Goal: Task Accomplishment & Management: Complete application form

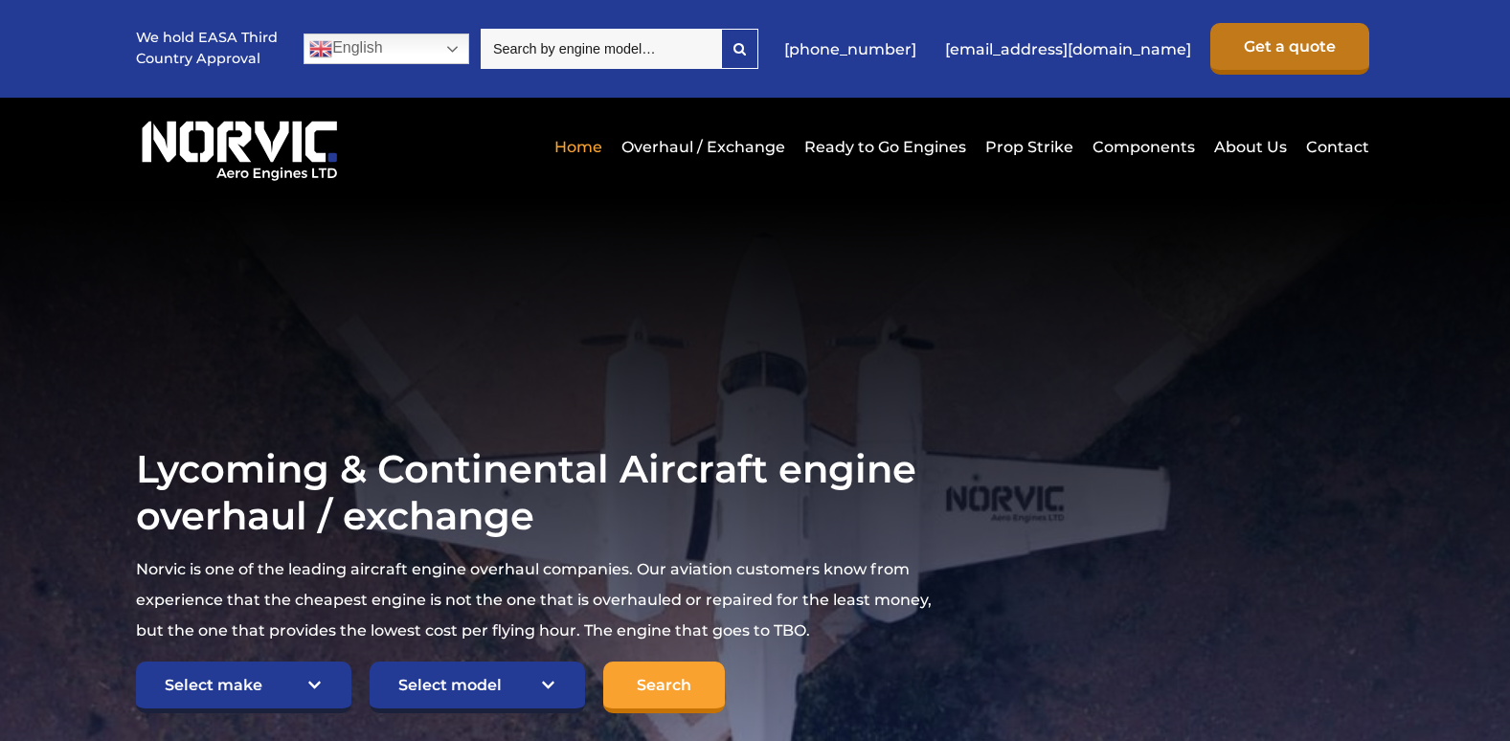
click at [1319, 49] on link "Get a quote" at bounding box center [1289, 49] width 159 height 52
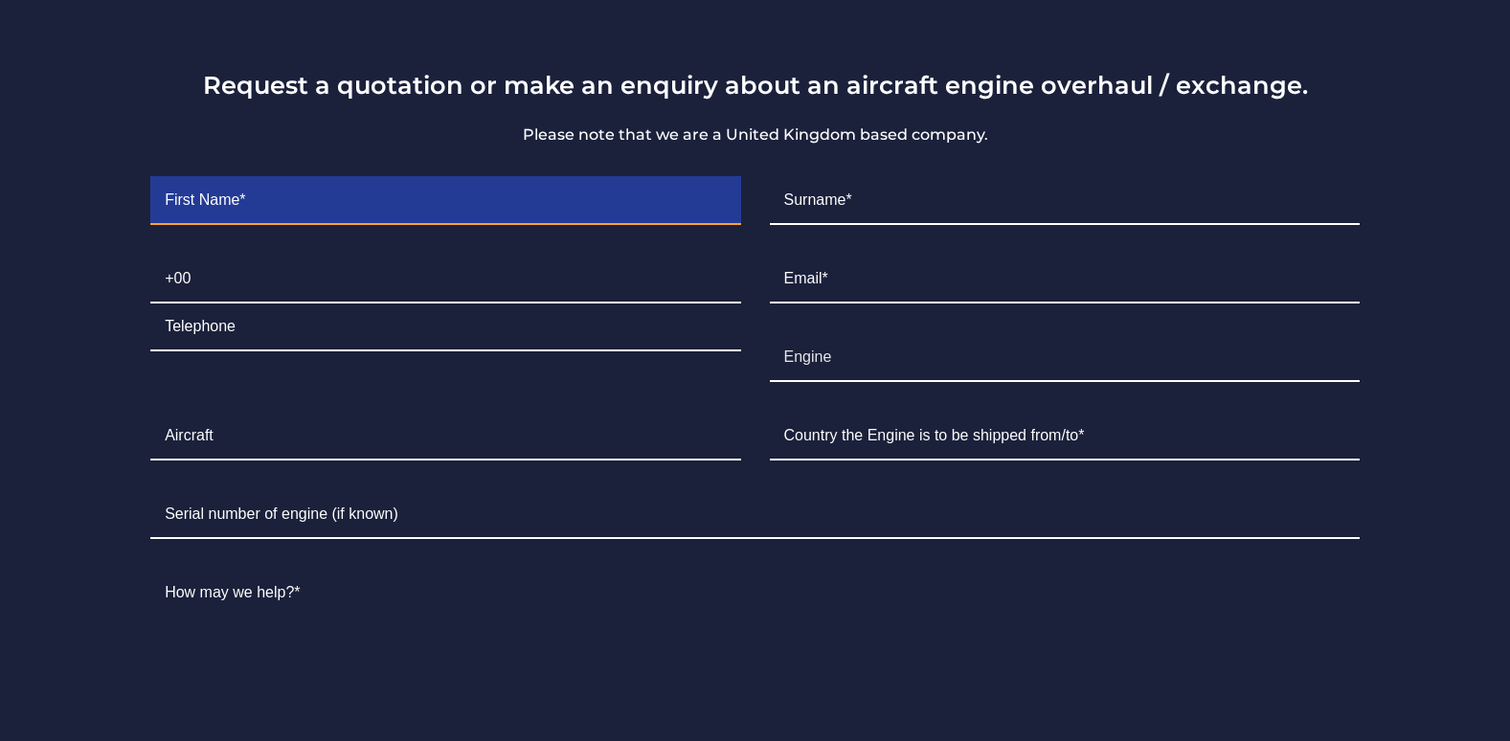
click at [252, 199] on input "Contact form" at bounding box center [445, 201] width 590 height 48
type input "Francis Albert"
type input "Tingson"
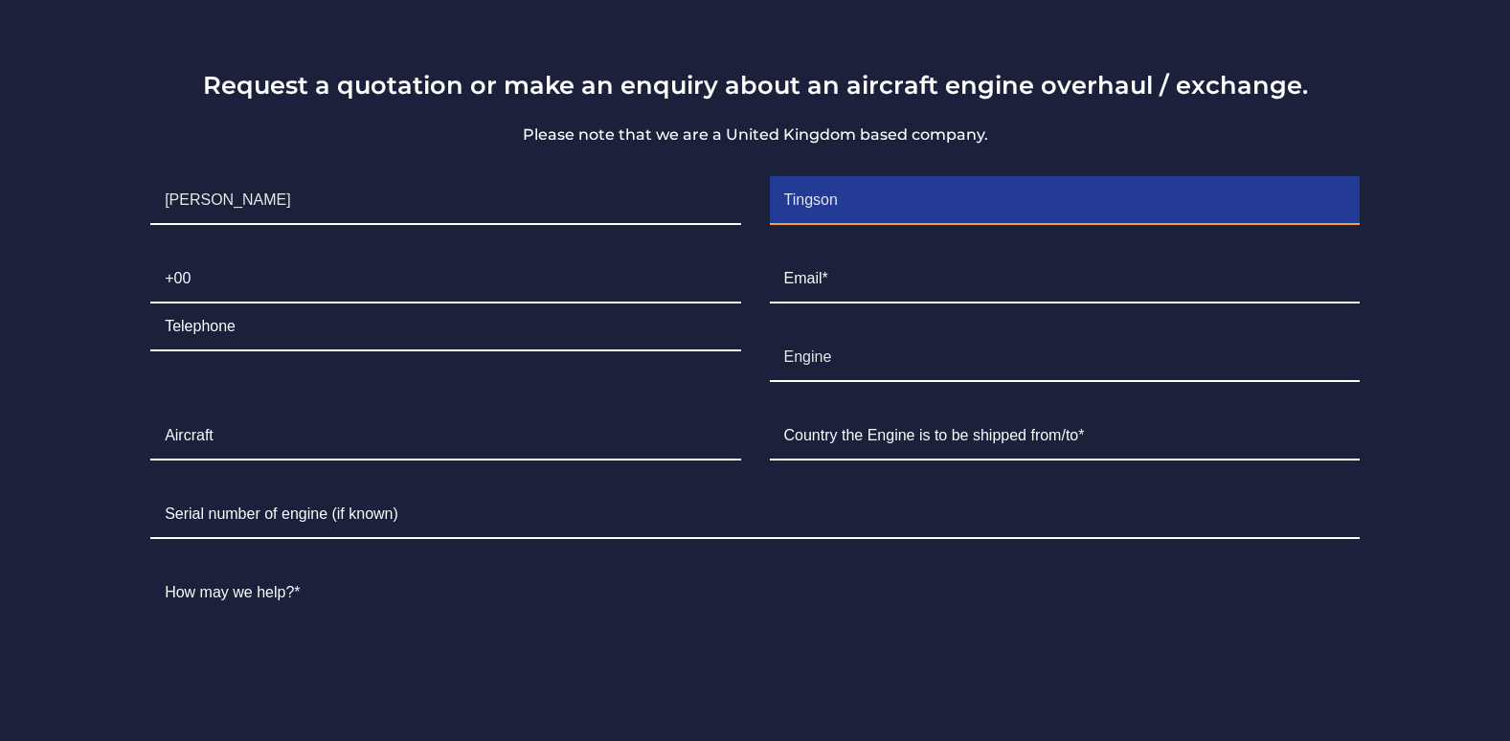
type input "0945"
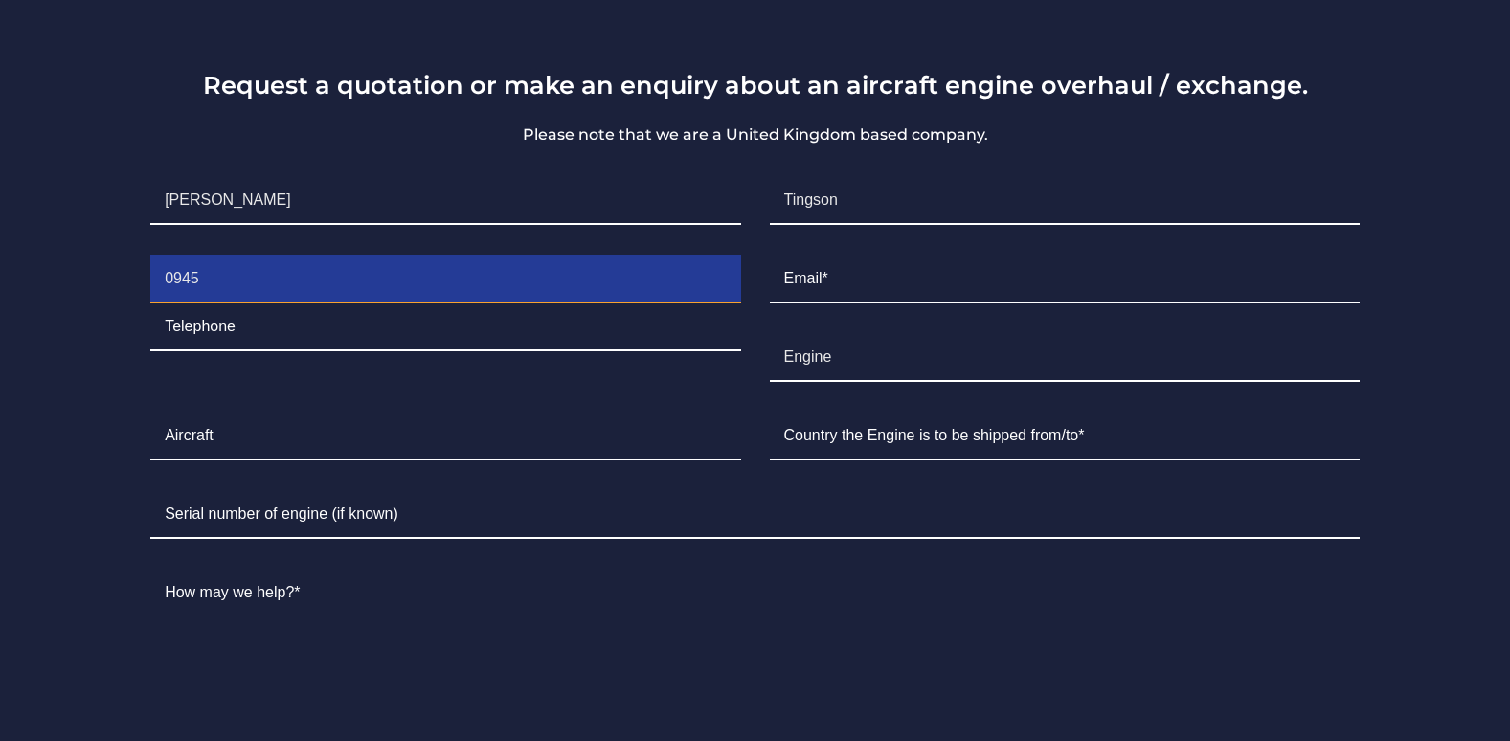
type input "1056994"
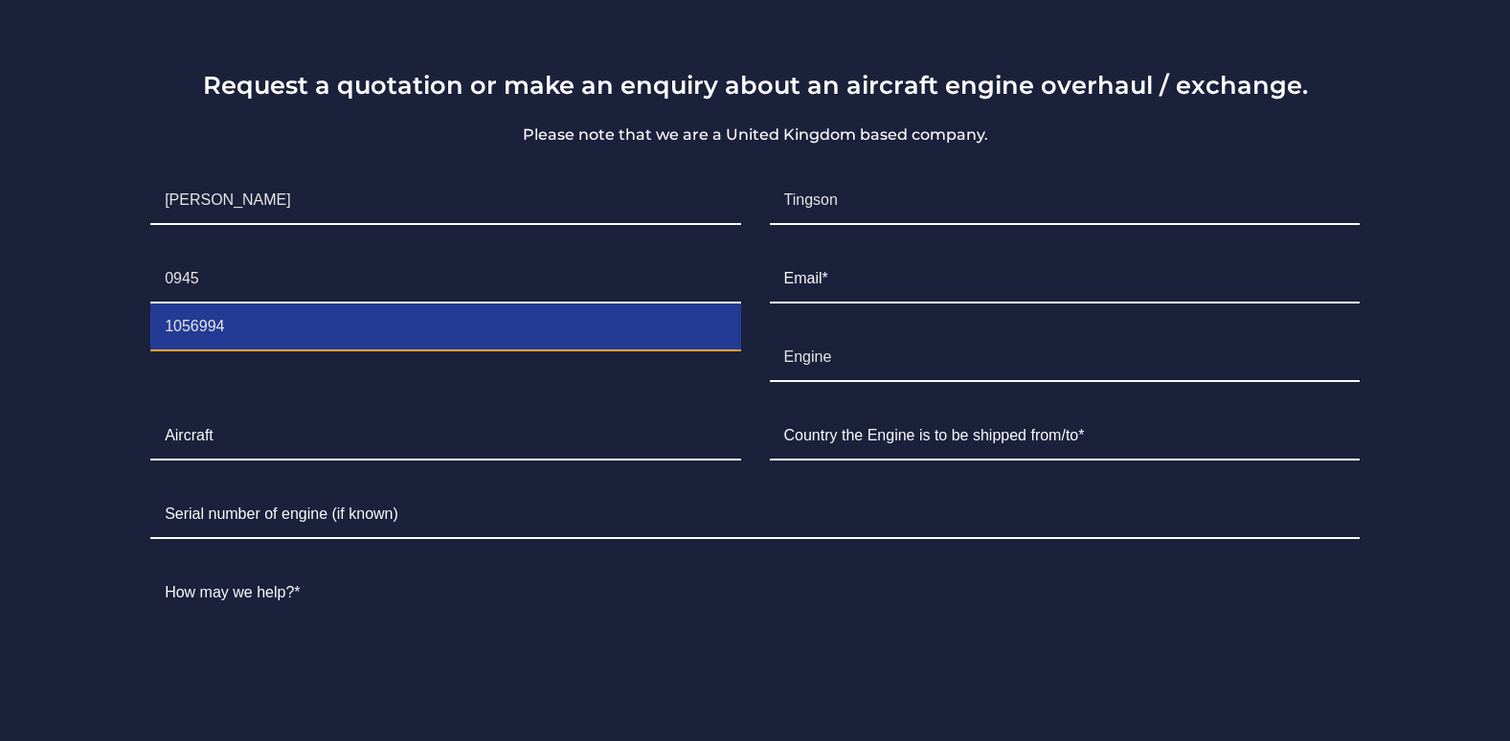
type input "f.a.tingson@gmail.com"
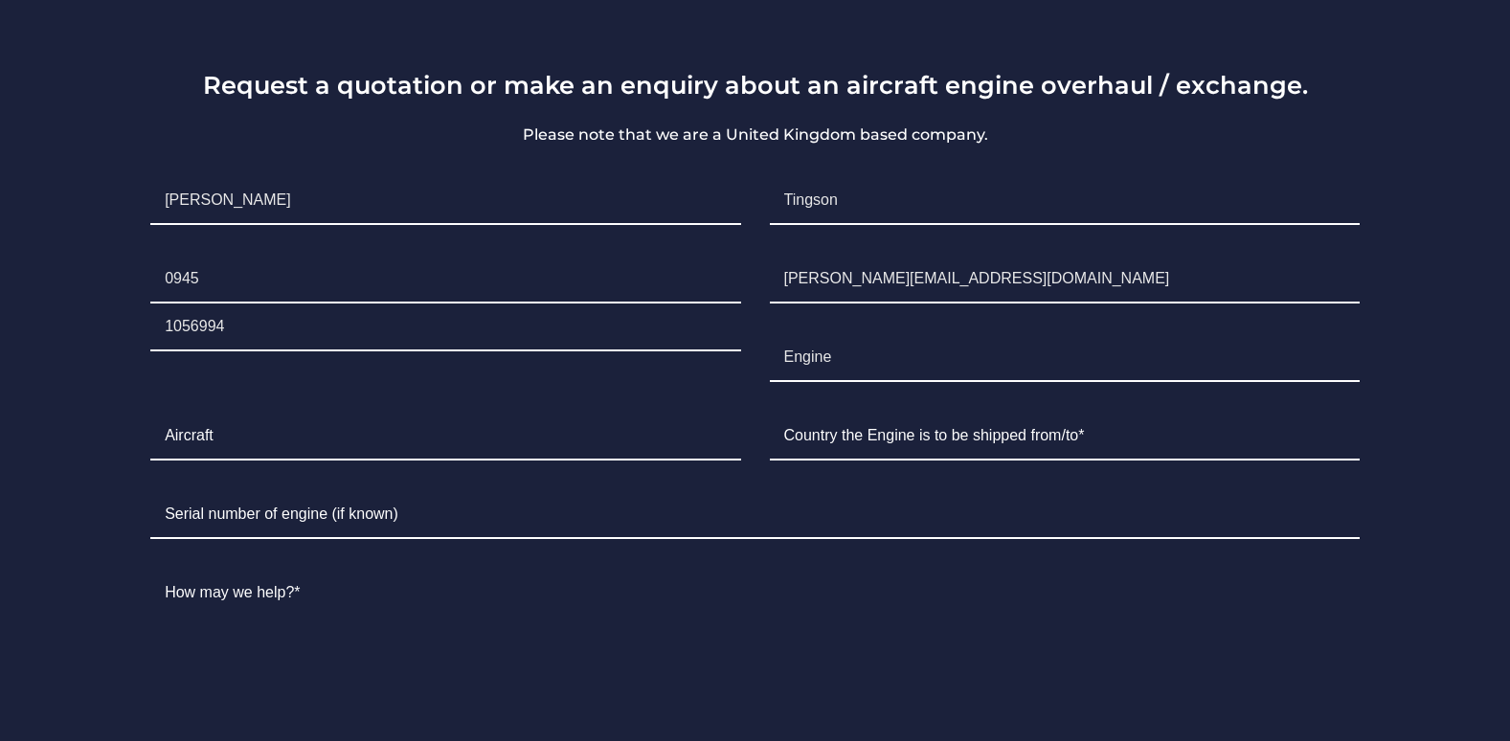
type input "Philippines"
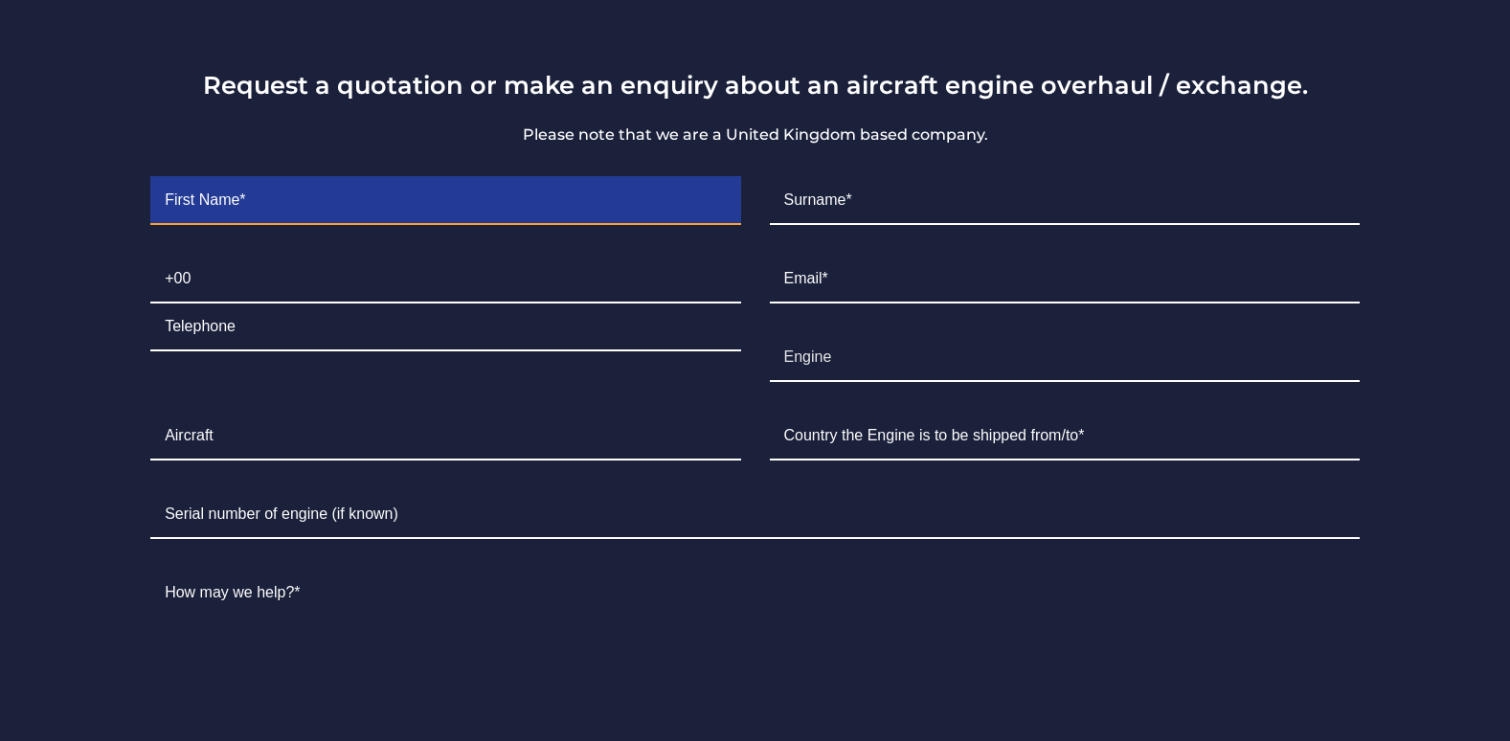
click at [364, 183] on input "Contact form" at bounding box center [445, 201] width 590 height 48
type input "Francis Albert"
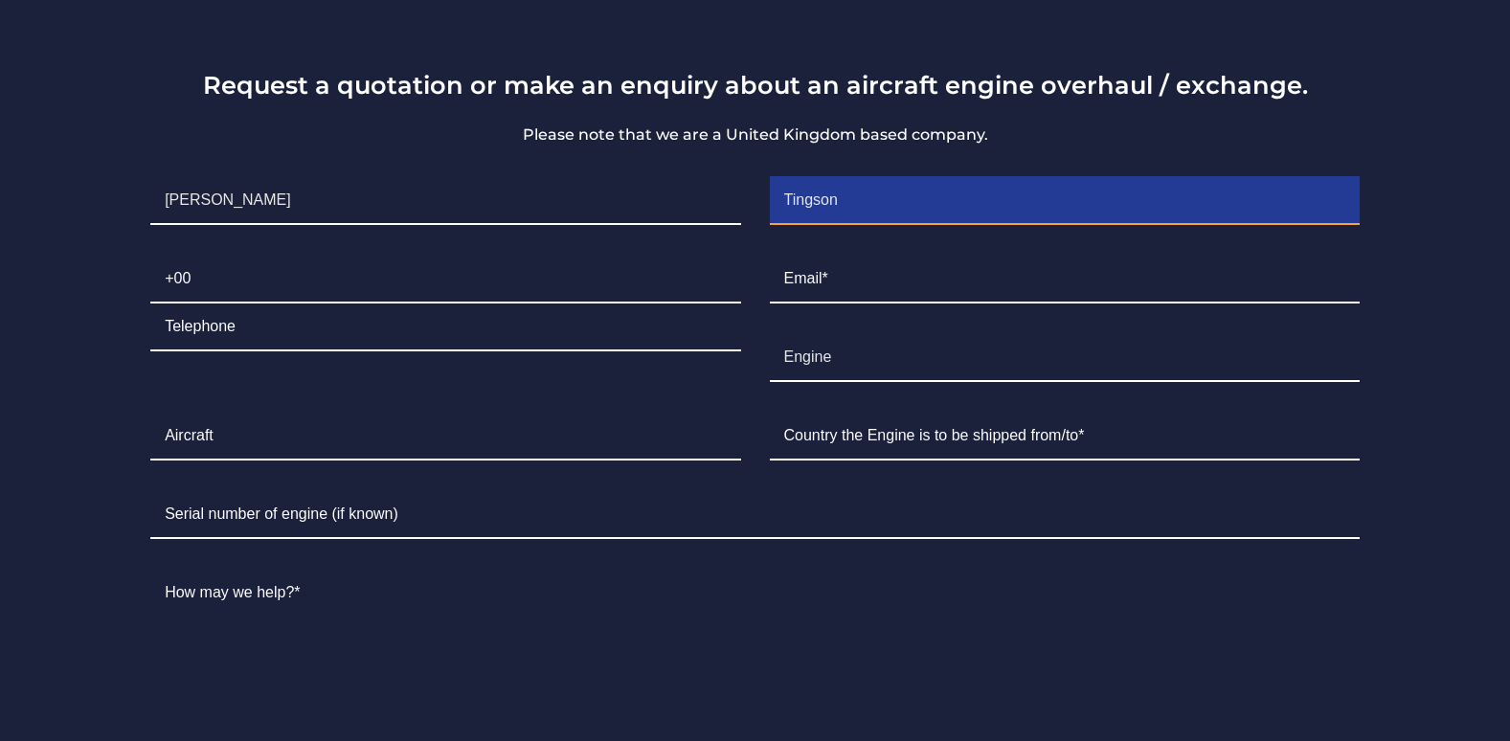
type input "Tingson"
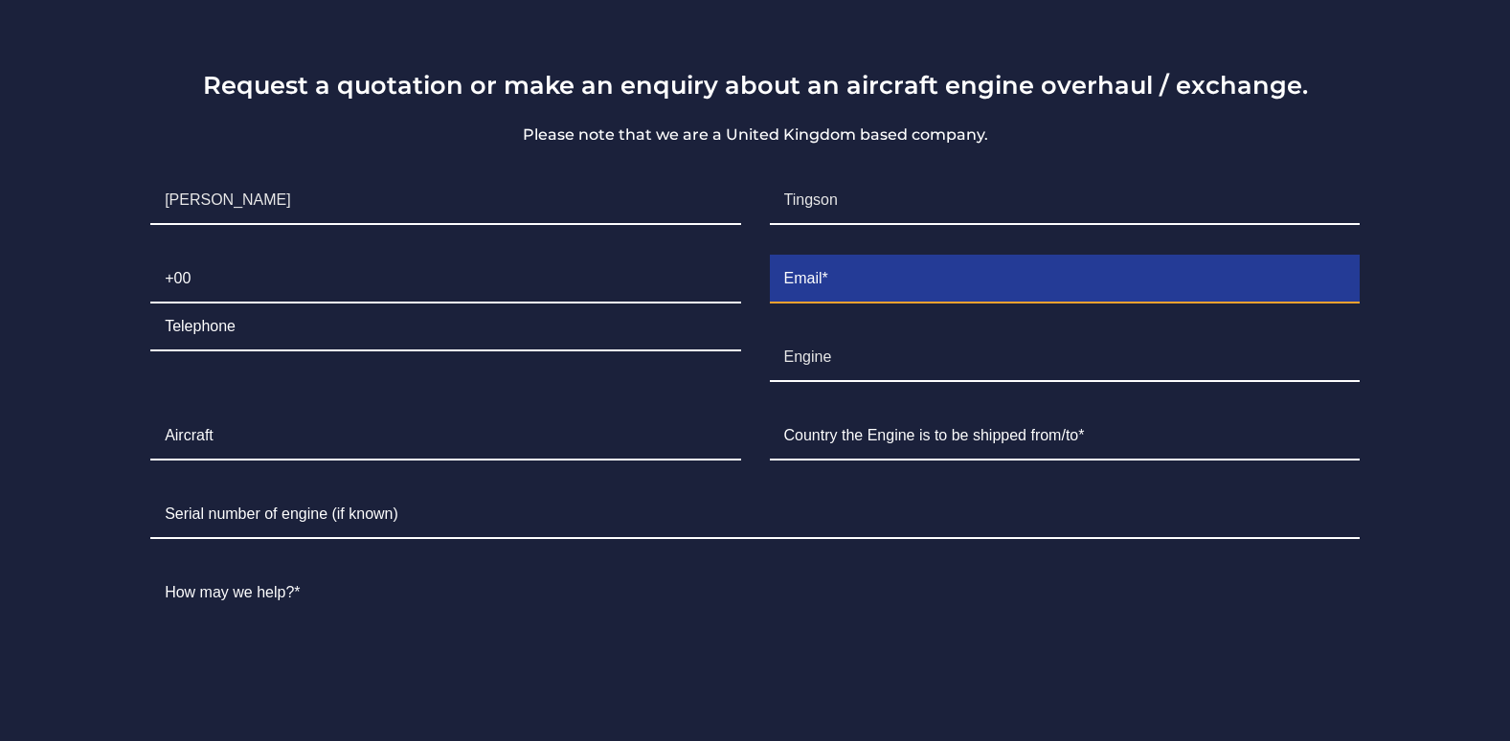
click at [800, 287] on input "Contact form" at bounding box center [1065, 280] width 590 height 48
click at [907, 276] on input "Contact form" at bounding box center [1065, 280] width 590 height 48
type input "fatingson@aliac.edu.ph"
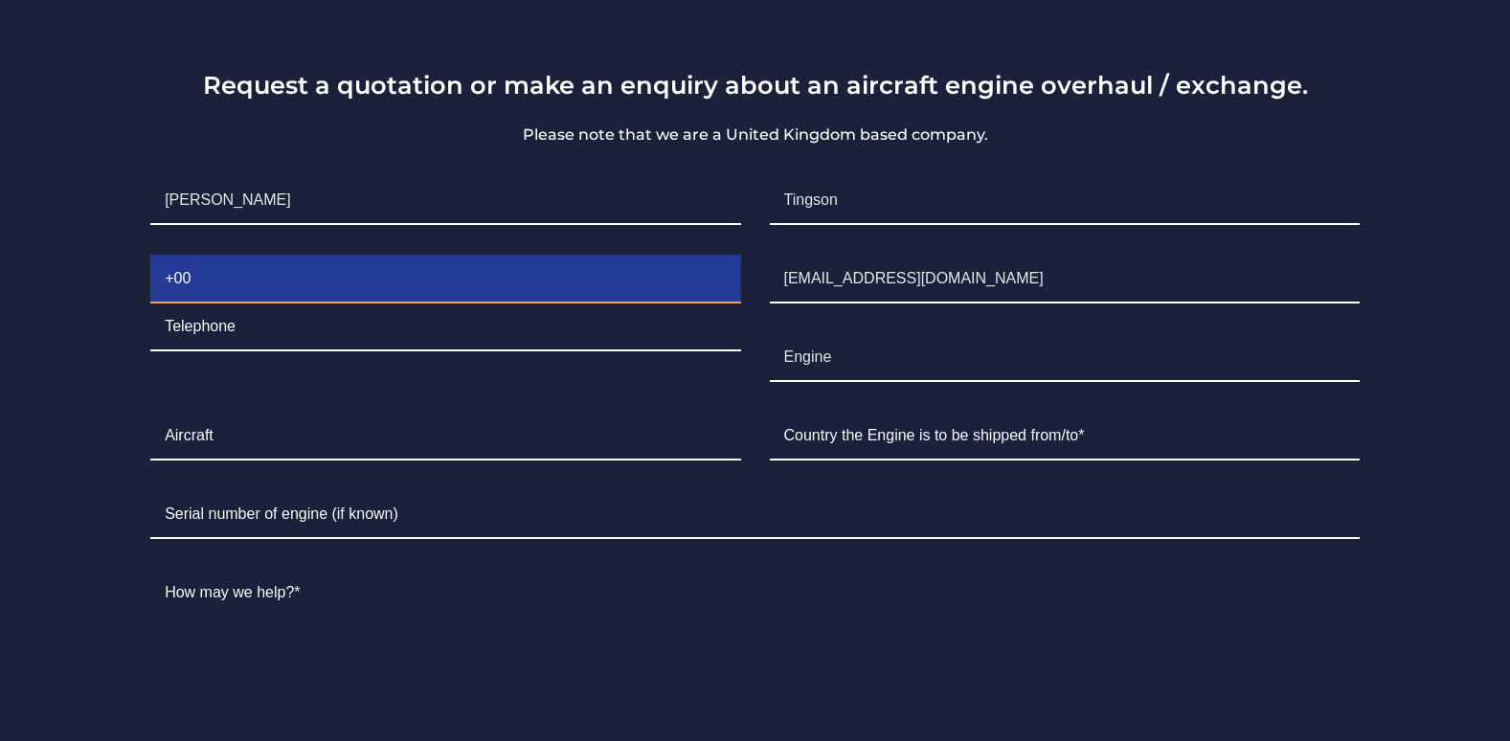
click at [240, 286] on input "Contact form" at bounding box center [445, 280] width 590 height 48
type input "+63"
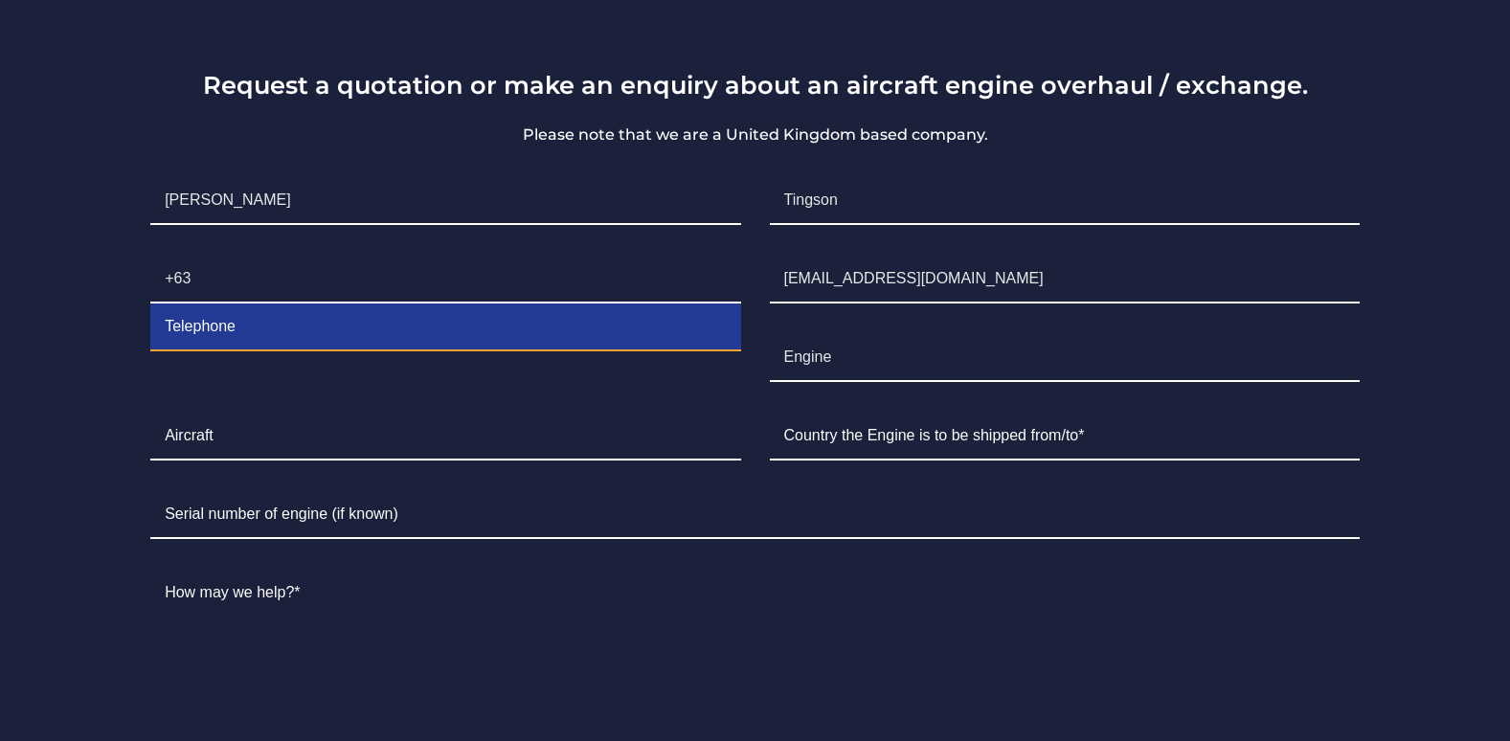
click at [270, 329] on input "Contact form" at bounding box center [445, 327] width 590 height 48
type input "9451056994"
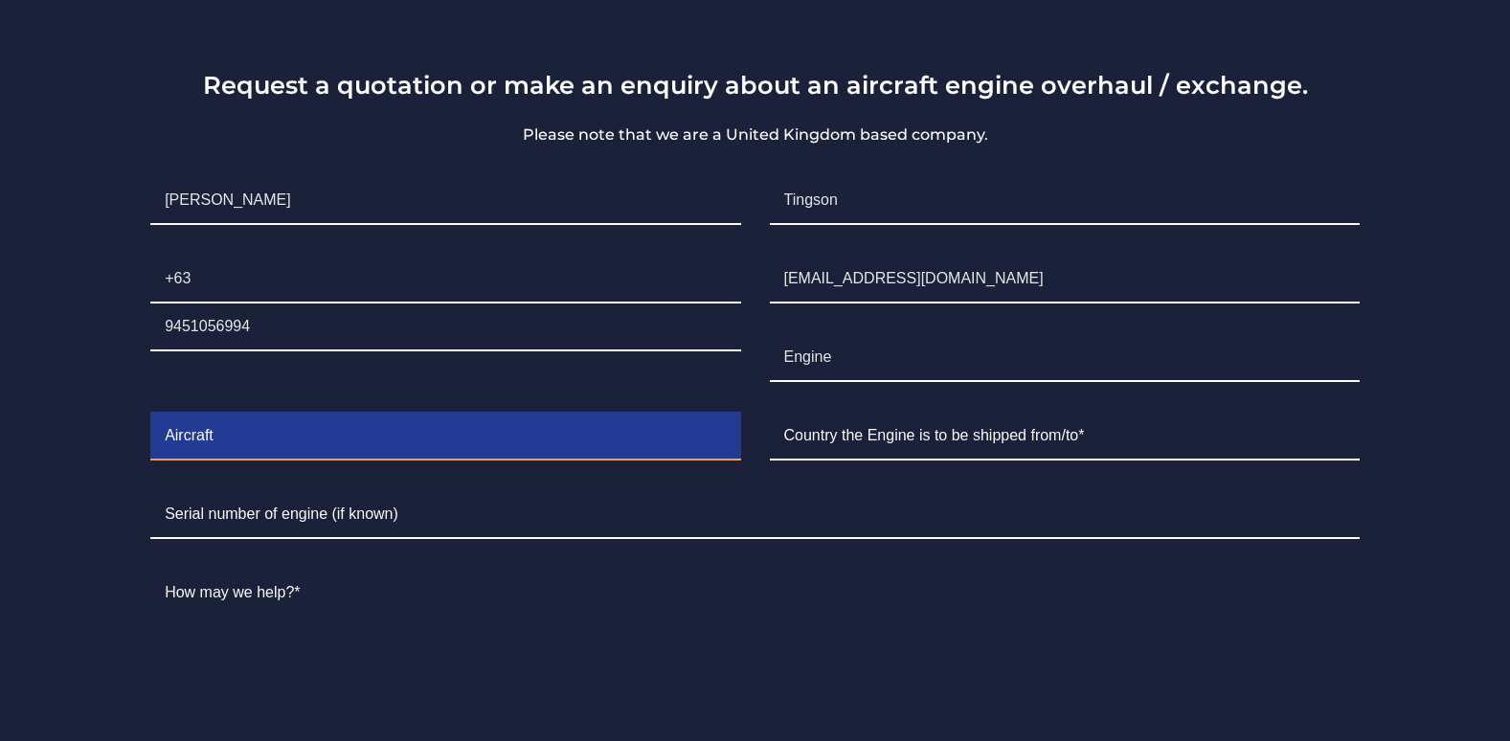
click at [451, 445] on input "Contact form" at bounding box center [445, 437] width 590 height 48
type input "Cessna 172R"
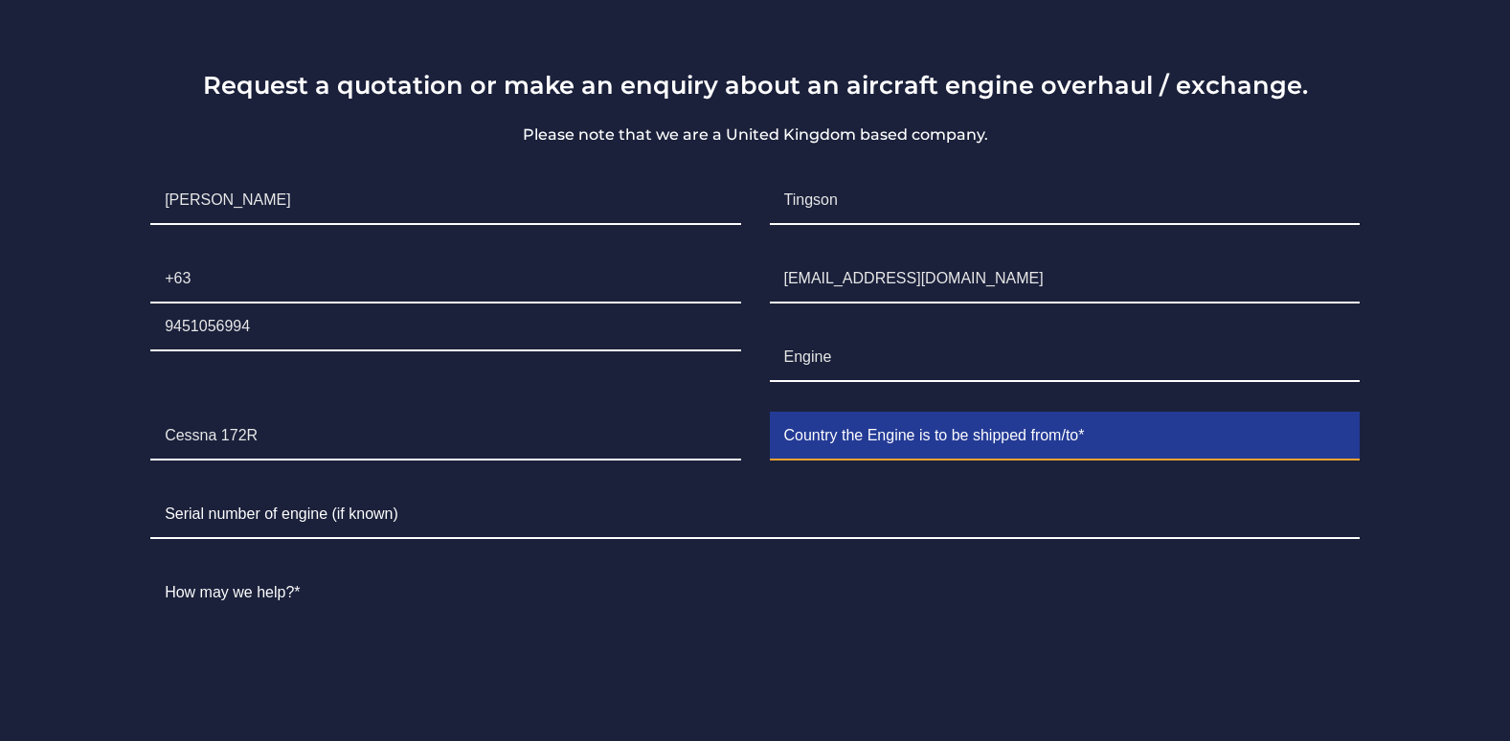
click at [831, 442] on input "Contact form" at bounding box center [1065, 437] width 590 height 48
type input "Philippines"
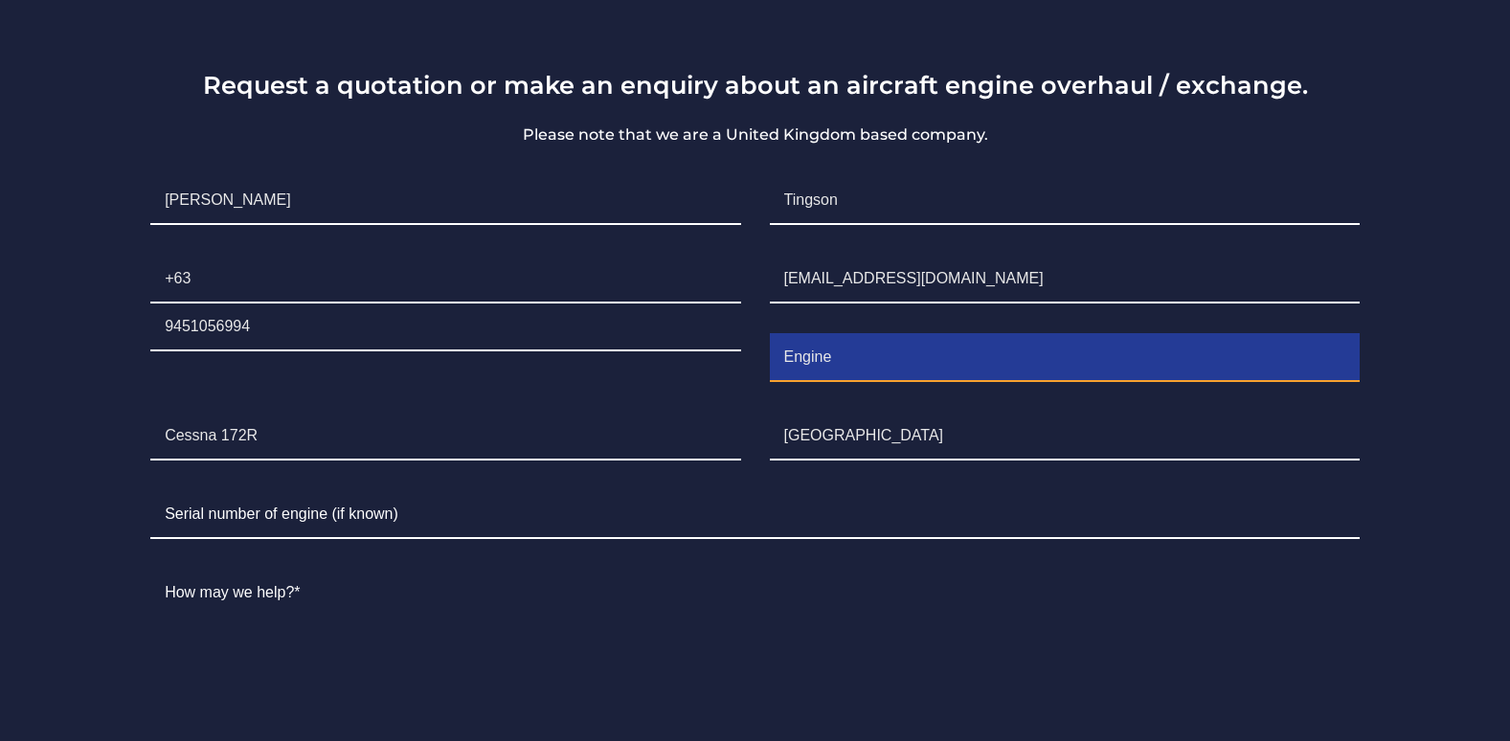
click at [821, 353] on input "Engine" at bounding box center [1065, 358] width 590 height 48
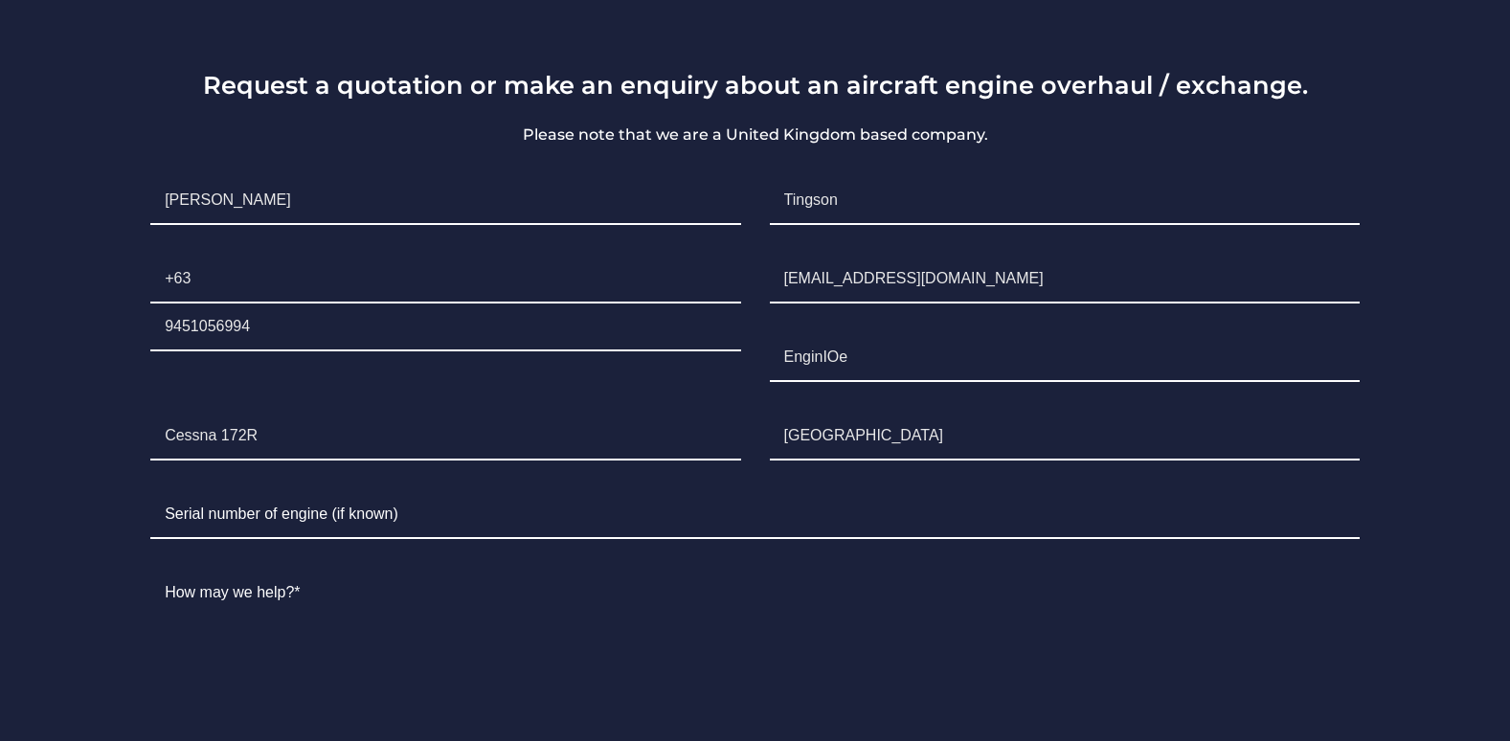
click at [684, 387] on ul "First Name* Francis Albert Surname* Tingson Telephone +63 9451056994 Email* fat…" at bounding box center [755, 534] width 1238 height 744
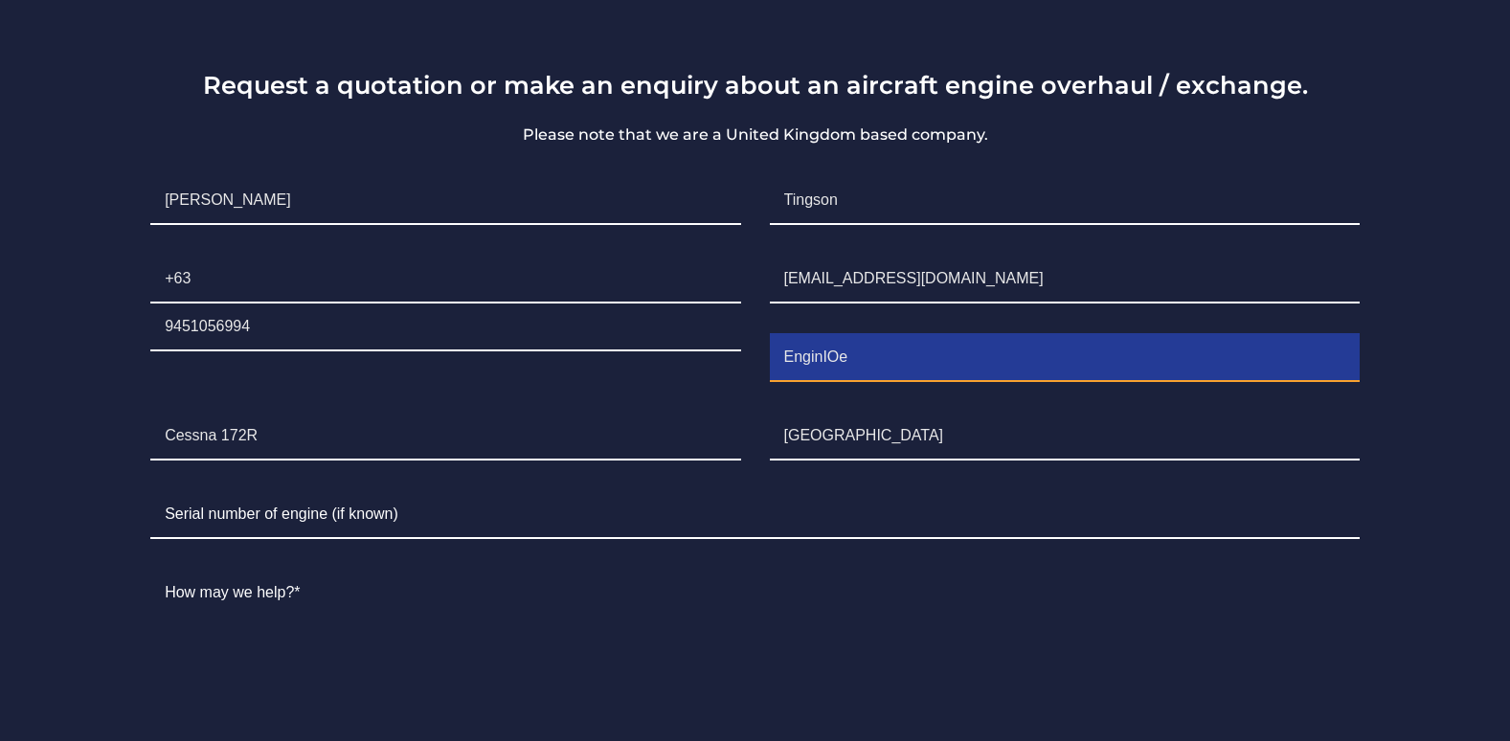
click at [869, 370] on input "EnginIOe" at bounding box center [1065, 358] width 590 height 48
drag, startPoint x: 883, startPoint y: 363, endPoint x: 347, endPoint y: 339, distance: 536.6
click at [347, 339] on ul "First Name* Francis Albert Surname* Tingson Telephone +63 9451056994 Email* fat…" at bounding box center [755, 534] width 1238 height 744
type input "IO-360-L2A"
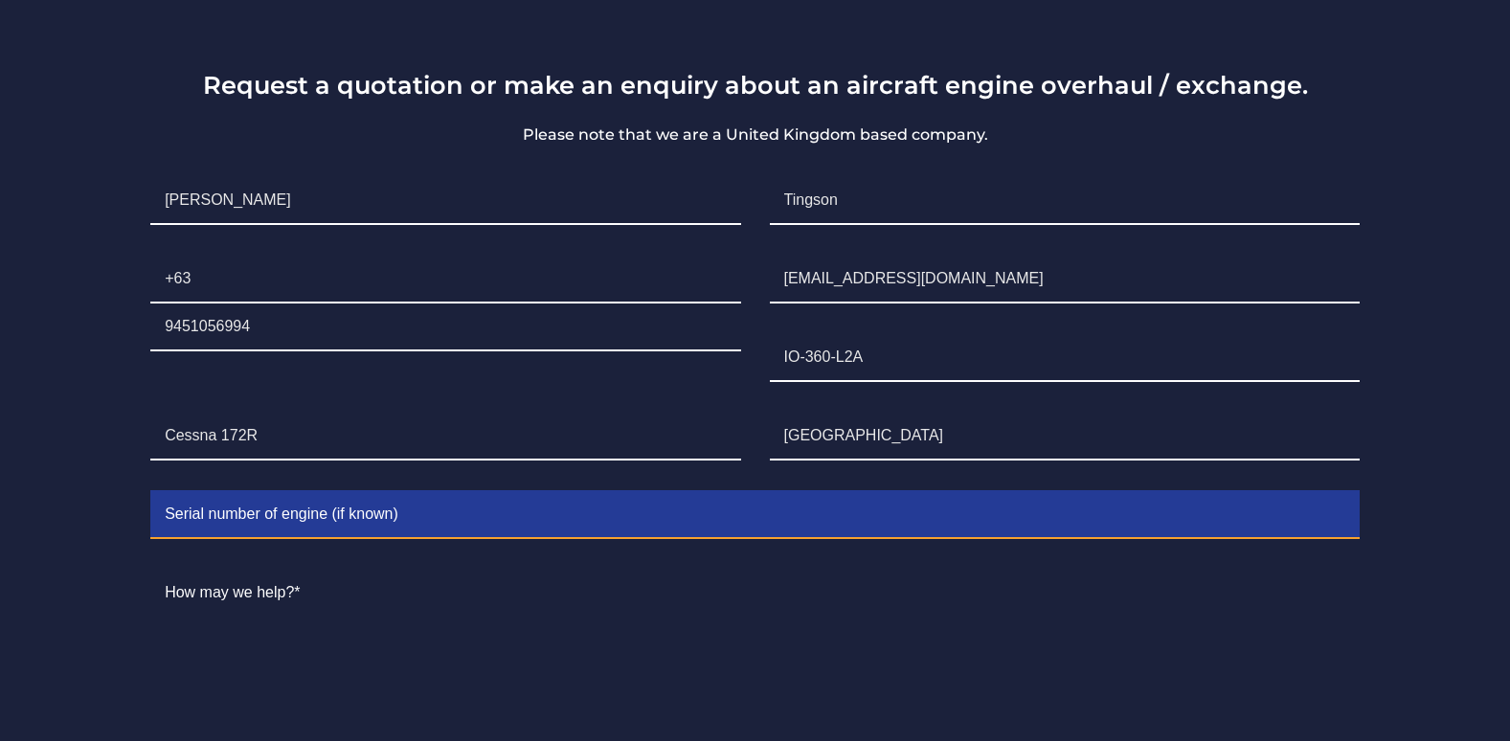
click at [326, 518] on input "Contact form" at bounding box center [754, 515] width 1209 height 48
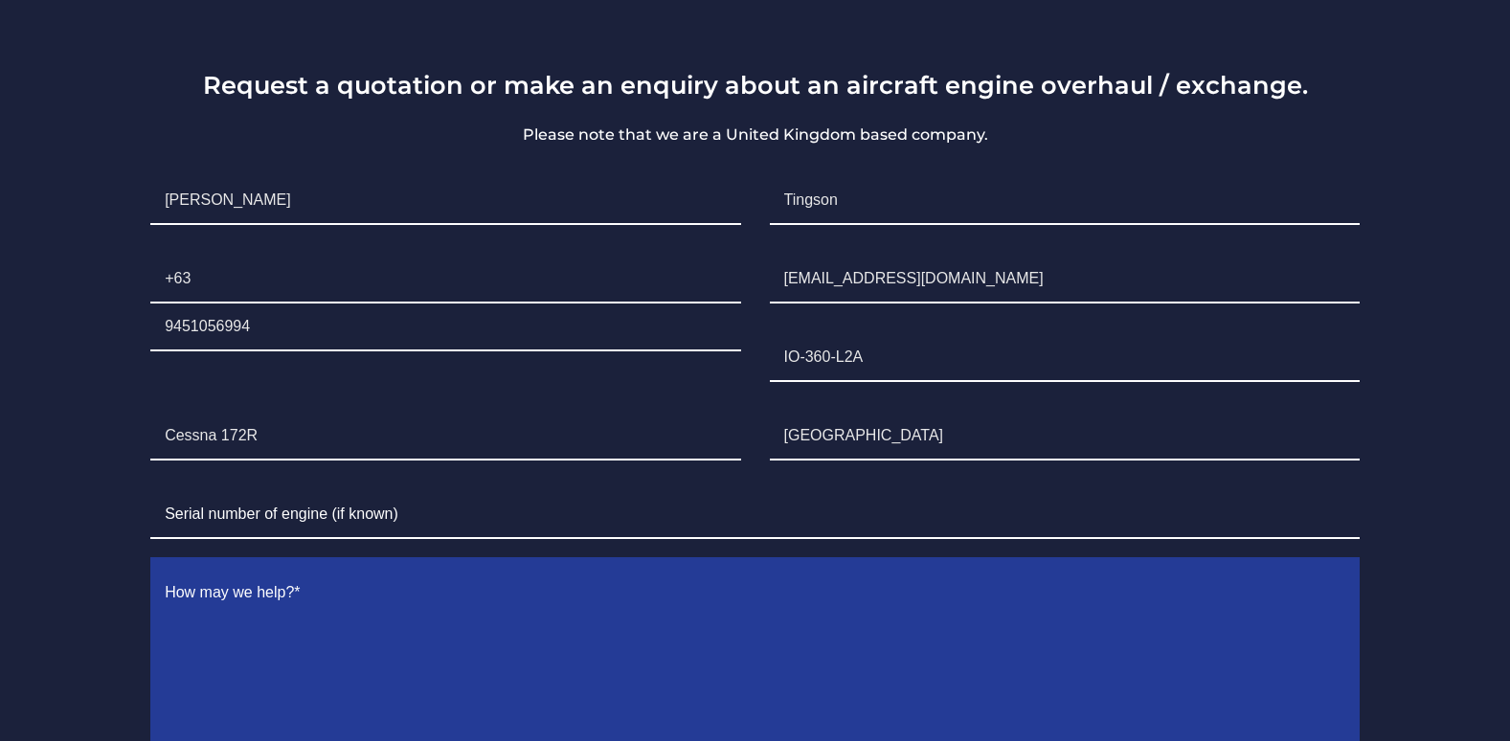
click at [288, 612] on textarea "Contact form" at bounding box center [754, 671] width 1209 height 203
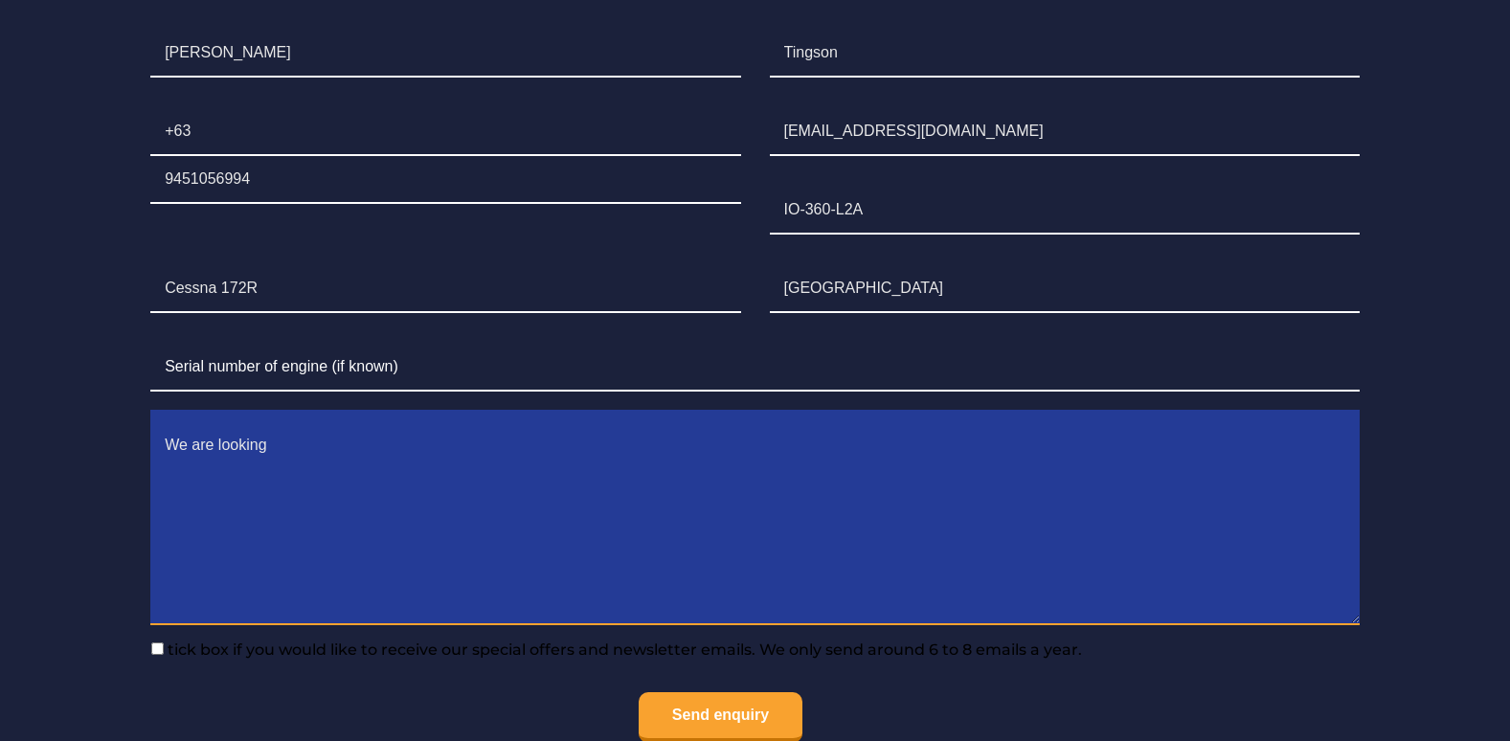
scroll to position [4232, 0]
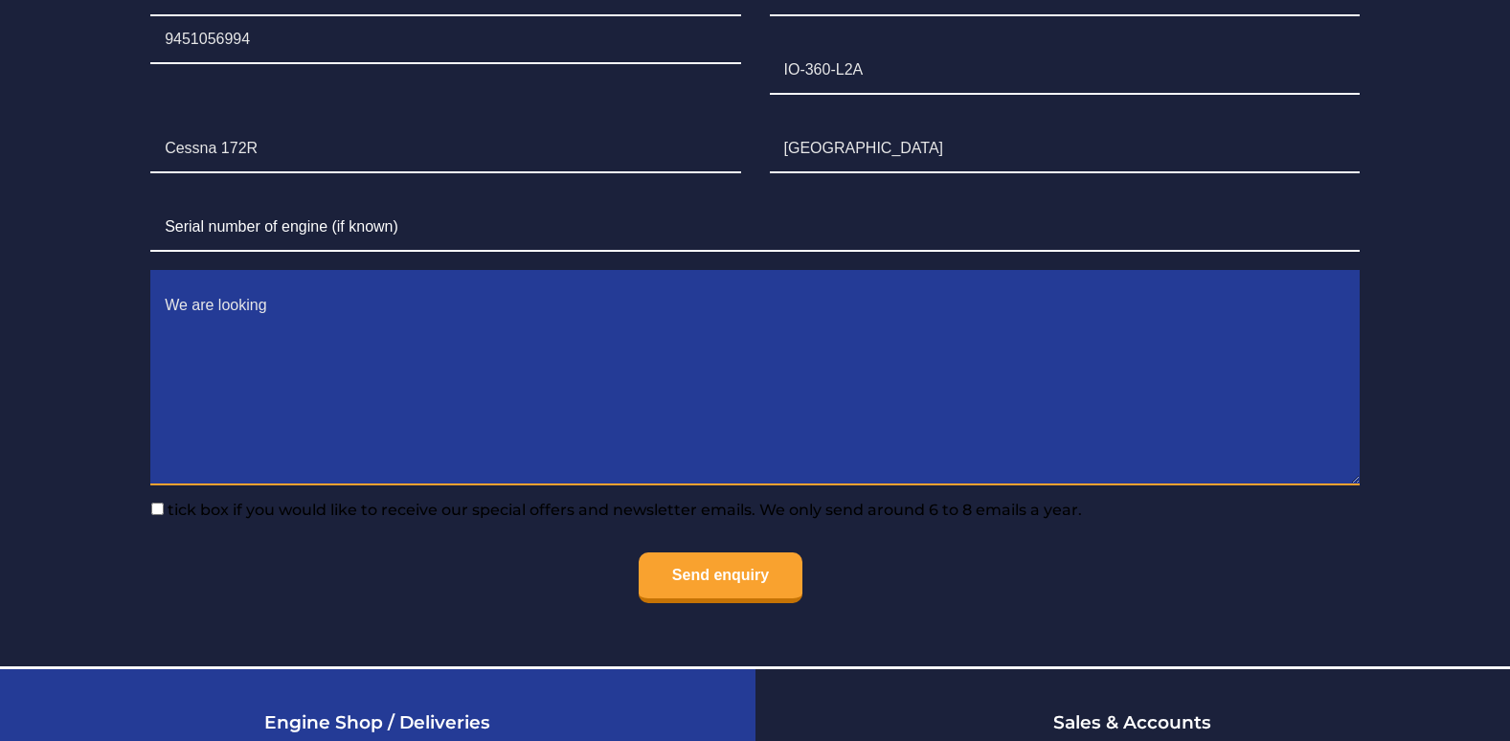
click at [396, 373] on textarea "We are looking" at bounding box center [754, 383] width 1209 height 203
click at [414, 315] on textarea "We are looking" at bounding box center [754, 383] width 1209 height 203
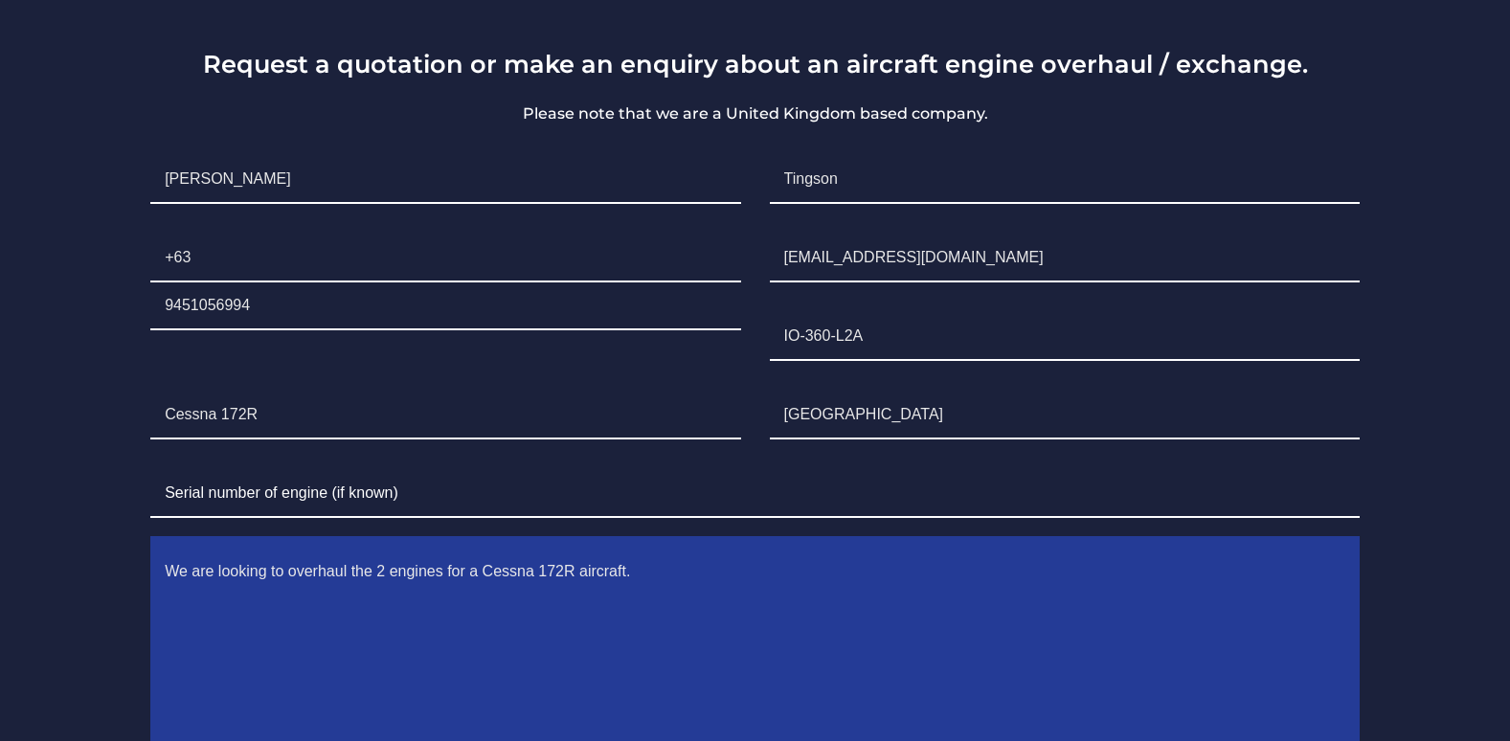
scroll to position [4136, 0]
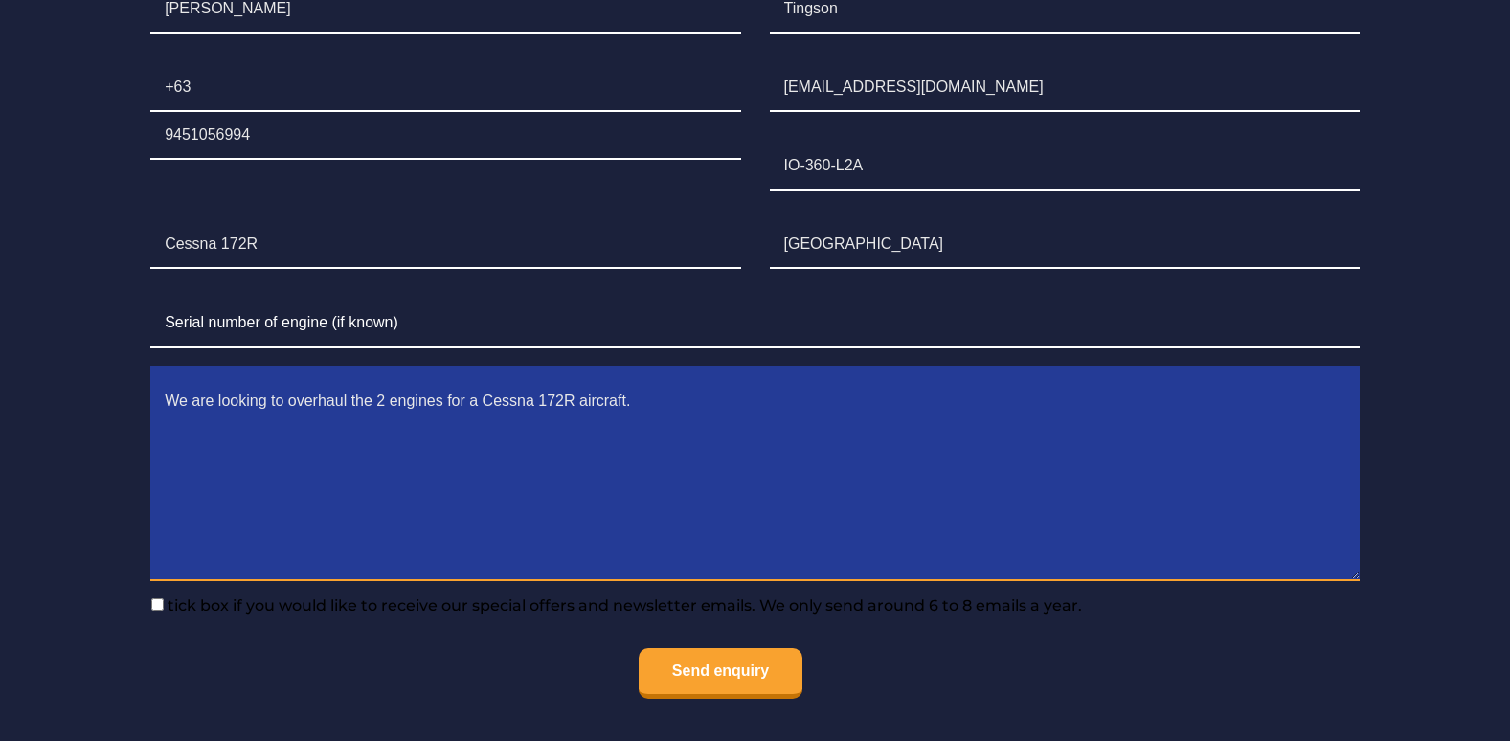
click at [347, 410] on textarea "We are looking to overhaul the 2 engines for a Cessna 172R aircraft." at bounding box center [754, 479] width 1209 height 203
click at [742, 402] on textarea "We are looking to overhaul/exchange the 2 engines for a Cessna 172R aircraft." at bounding box center [754, 479] width 1209 height 203
type textarea "We are looking to overhaul/exchange the 2 engines for a Cessna 172R aircraft."
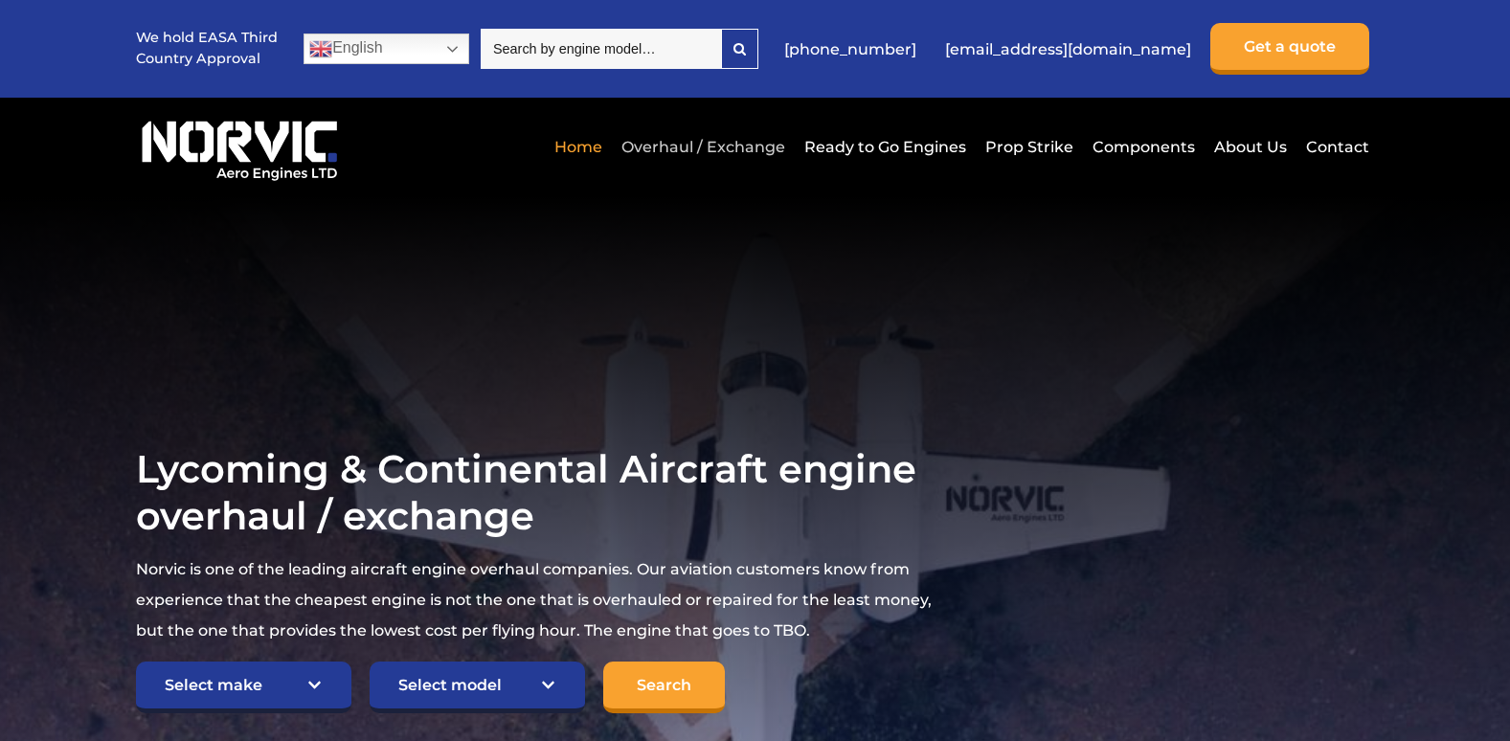
click at [663, 133] on link "Overhaul / Exchange" at bounding box center [702, 146] width 173 height 47
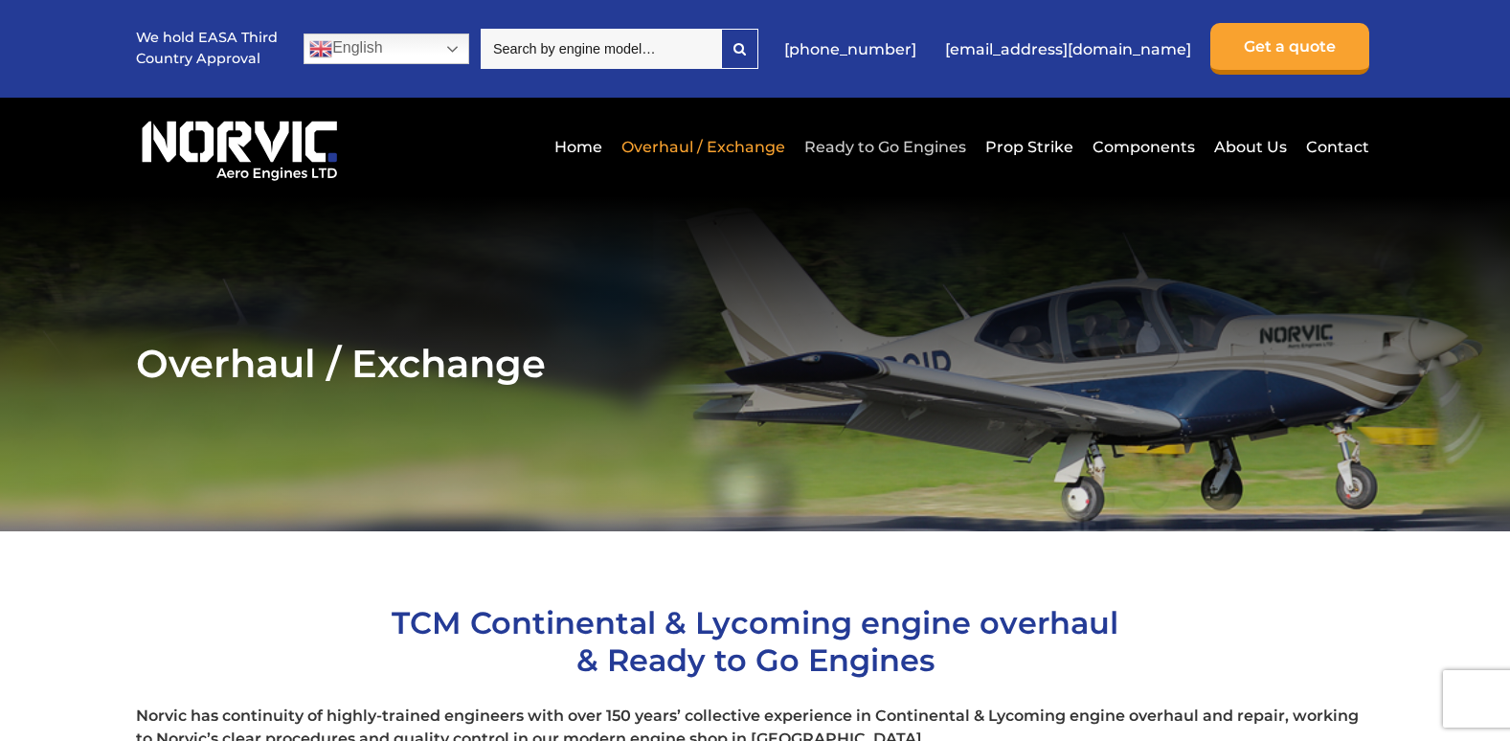
click at [901, 149] on link "Ready to Go Engines" at bounding box center [884, 146] width 171 height 47
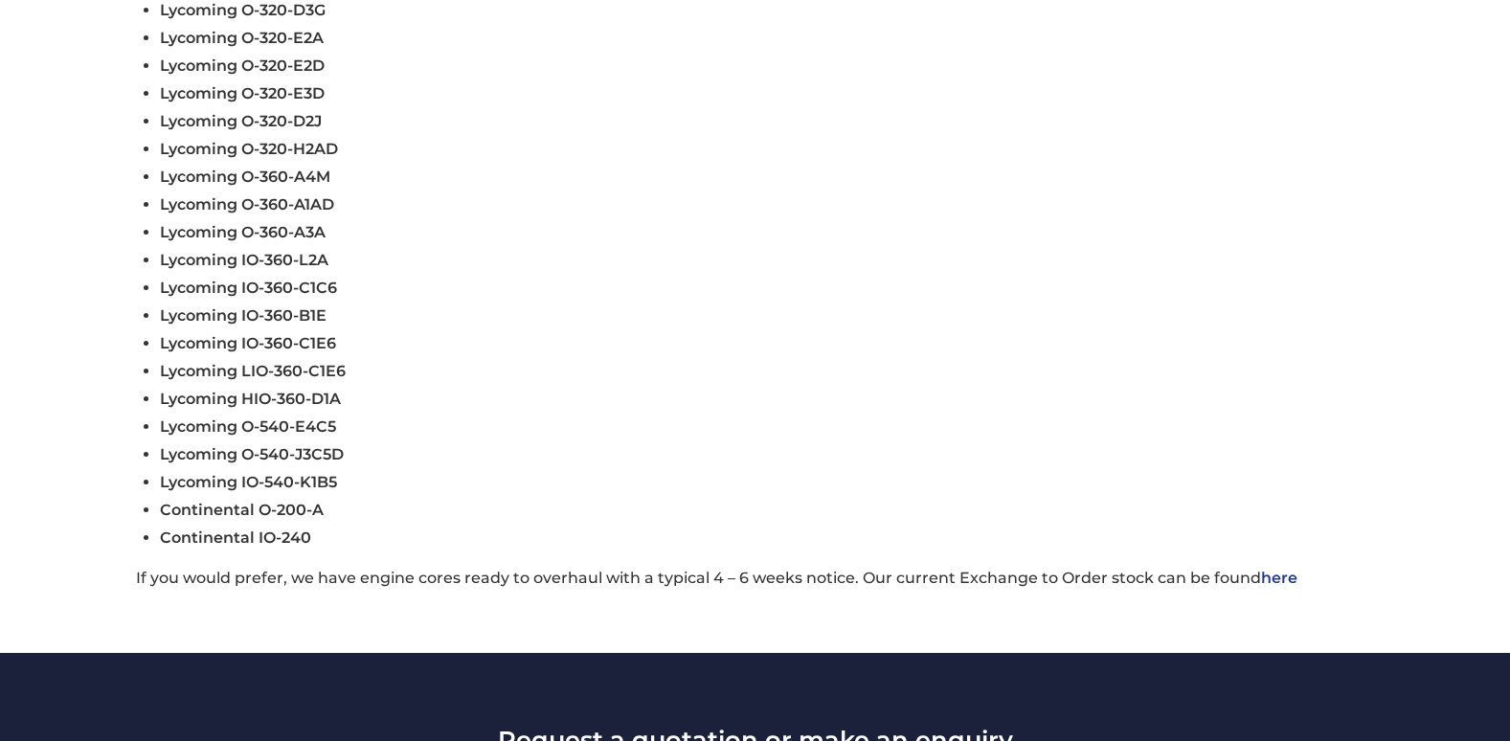
scroll to position [862, 0]
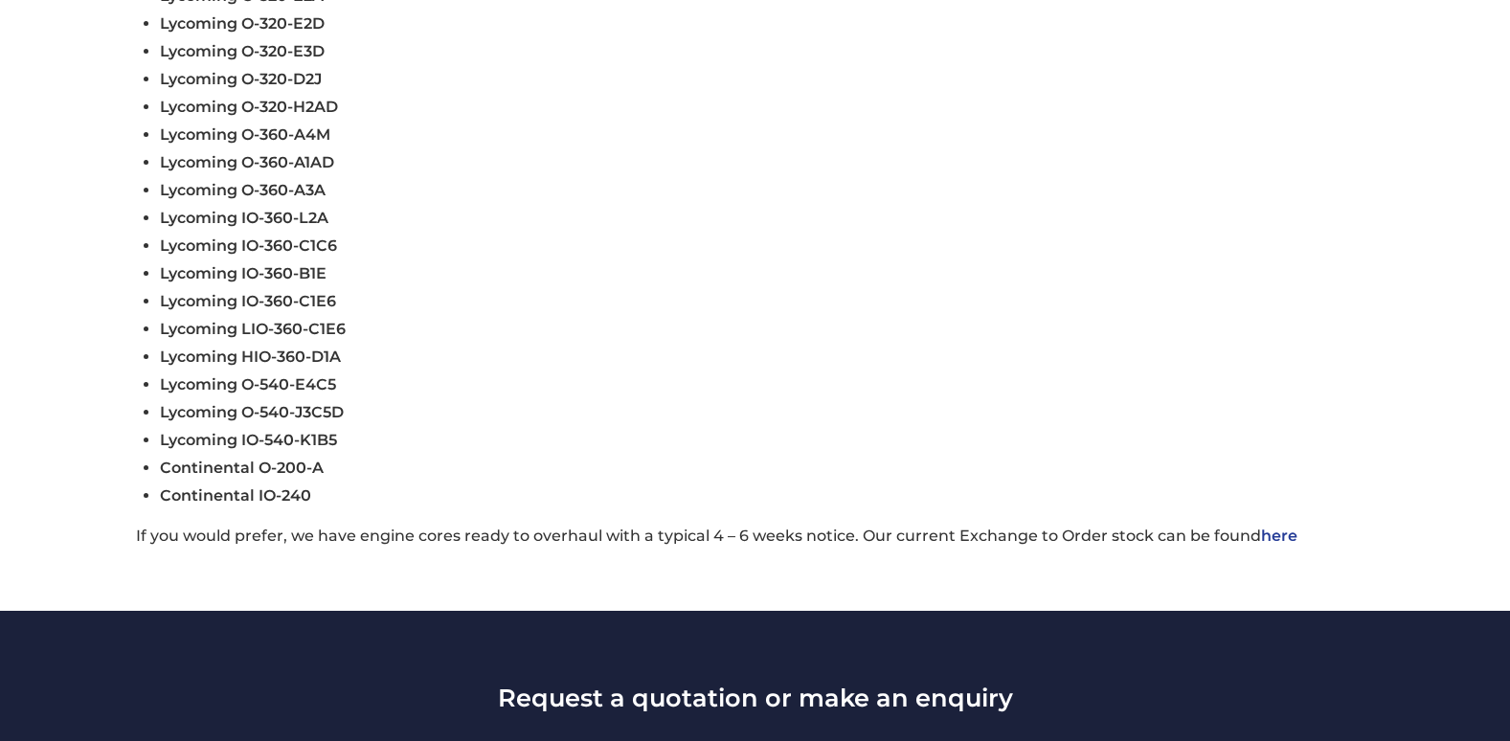
click at [1271, 539] on link "here" at bounding box center [1279, 535] width 36 height 18
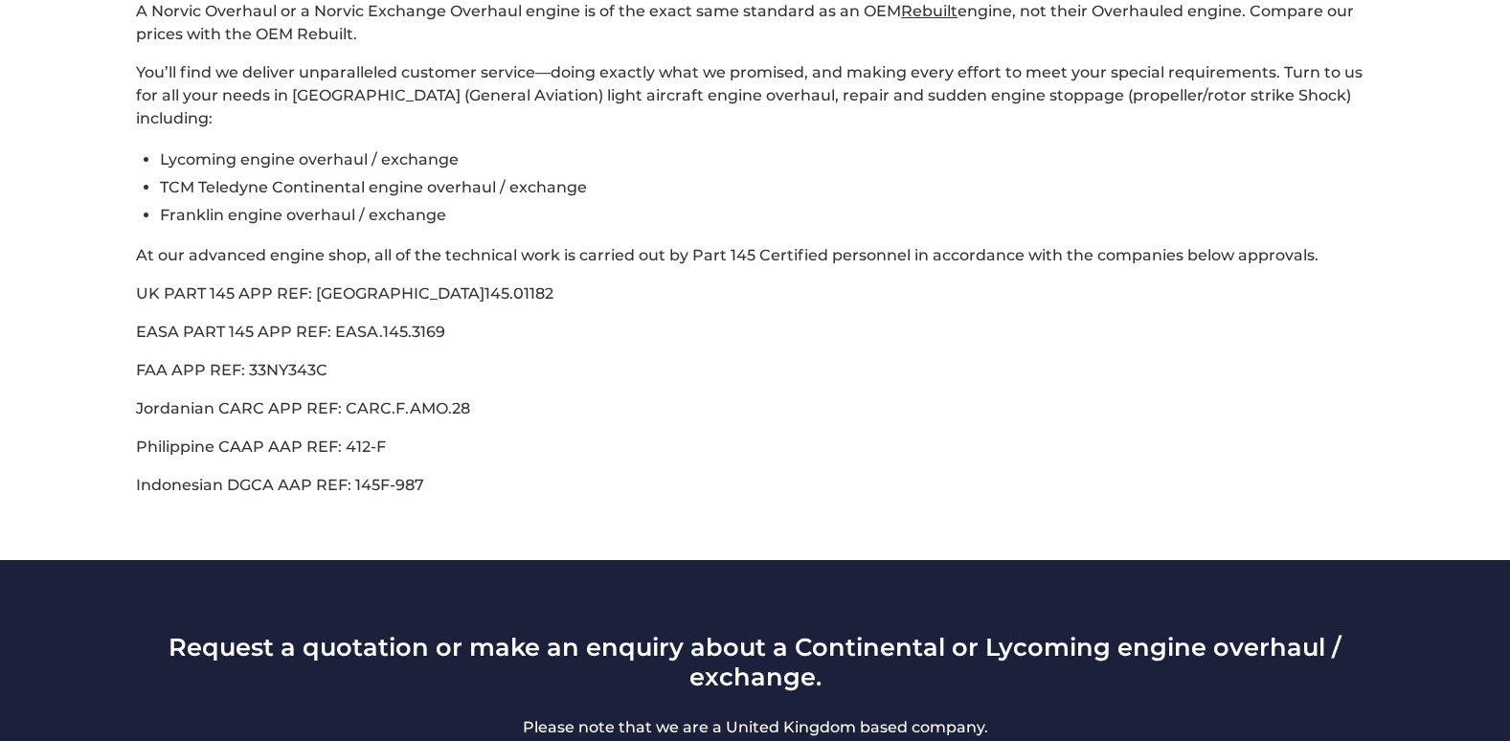
scroll to position [383, 0]
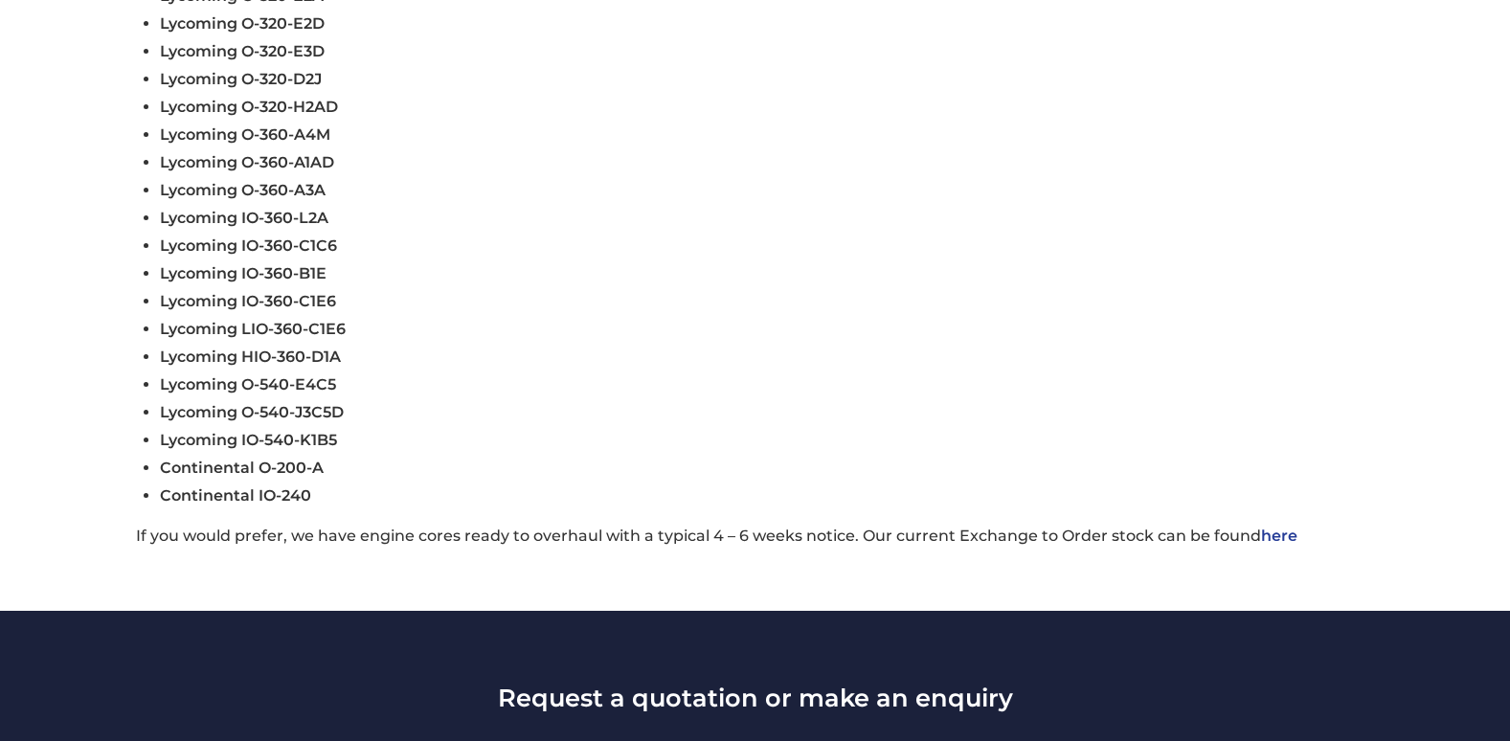
click at [1278, 538] on link "here" at bounding box center [1279, 535] width 36 height 18
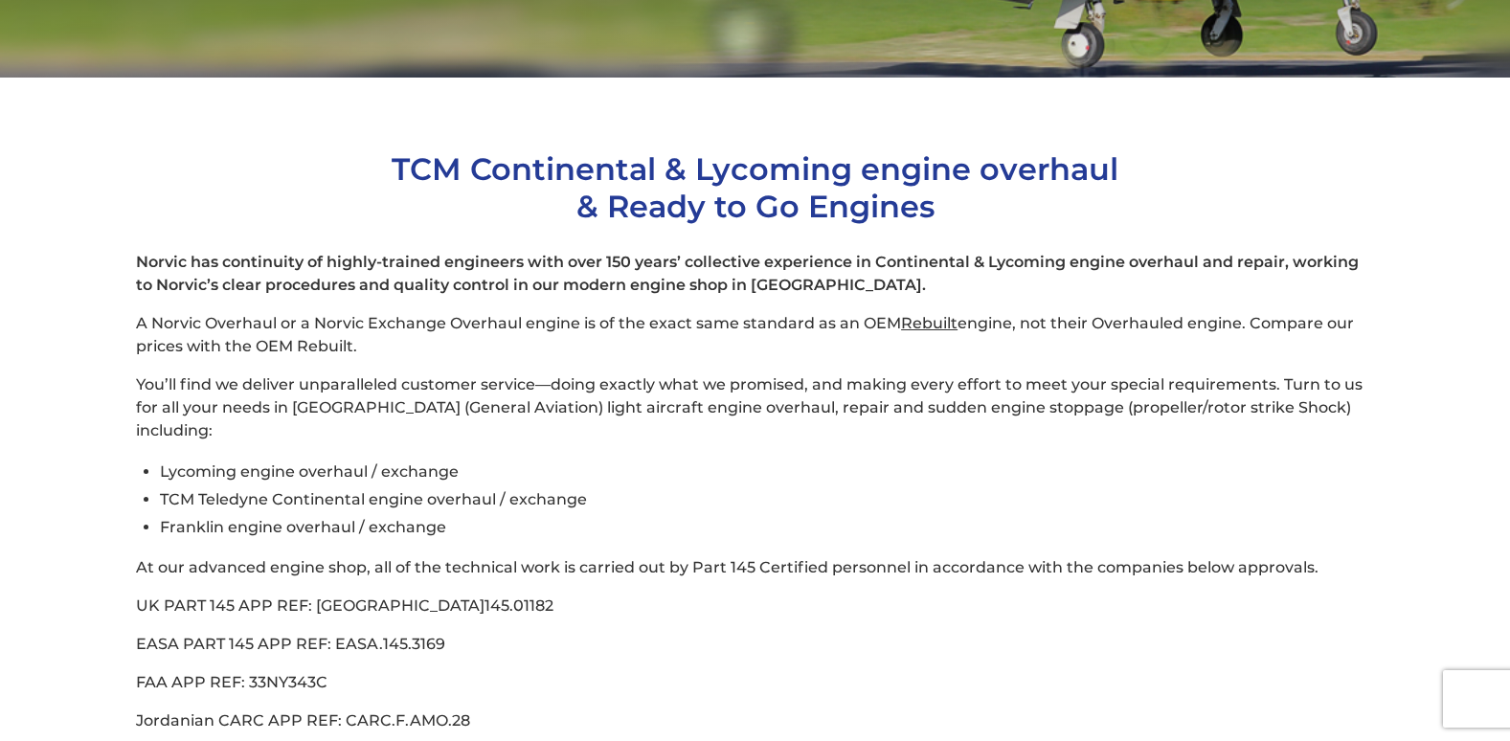
scroll to position [191, 0]
